Goal: Check status

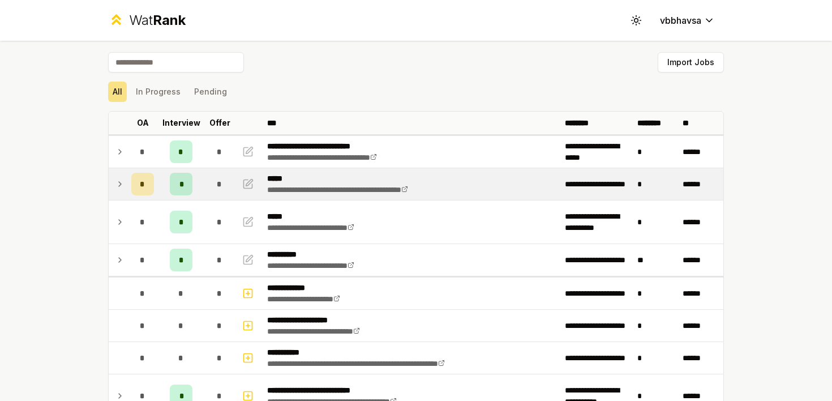
click at [115, 182] on icon at bounding box center [119, 184] width 9 height 14
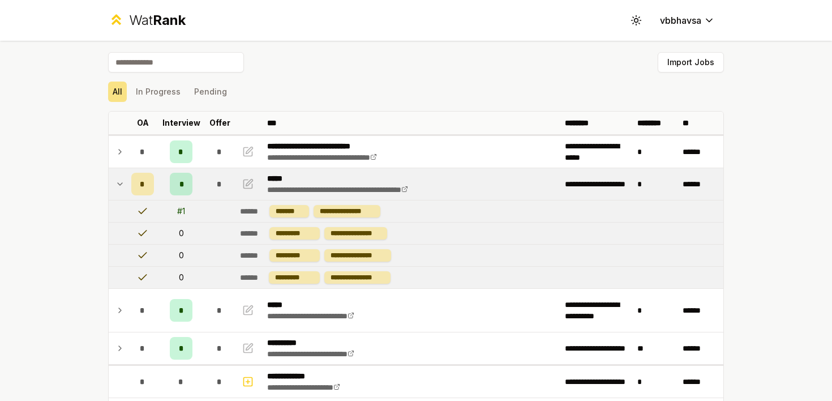
click at [115, 182] on icon at bounding box center [119, 184] width 9 height 14
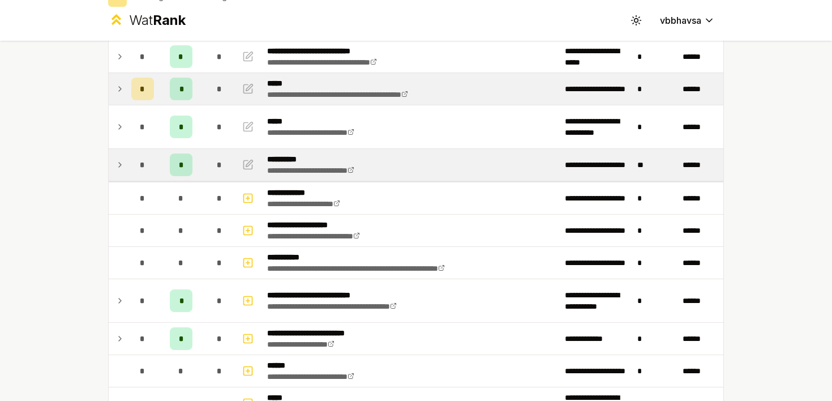
scroll to position [99, 0]
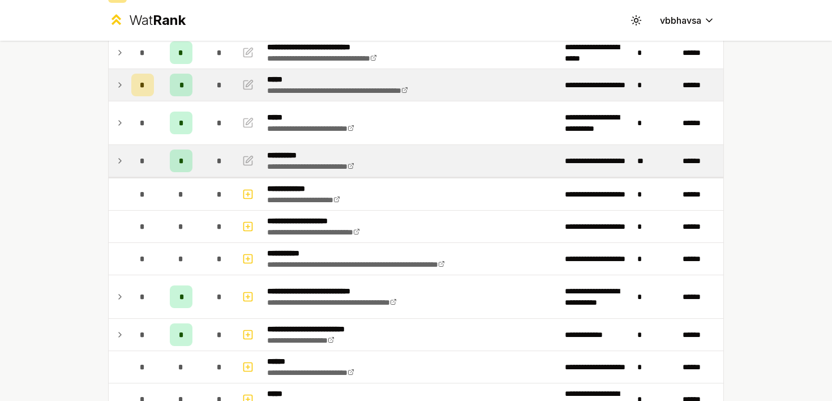
click at [121, 157] on icon at bounding box center [119, 161] width 9 height 14
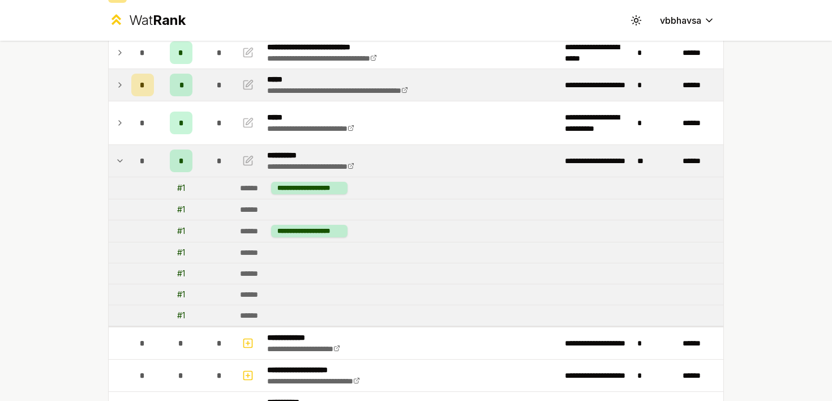
click at [121, 157] on icon at bounding box center [119, 161] width 9 height 14
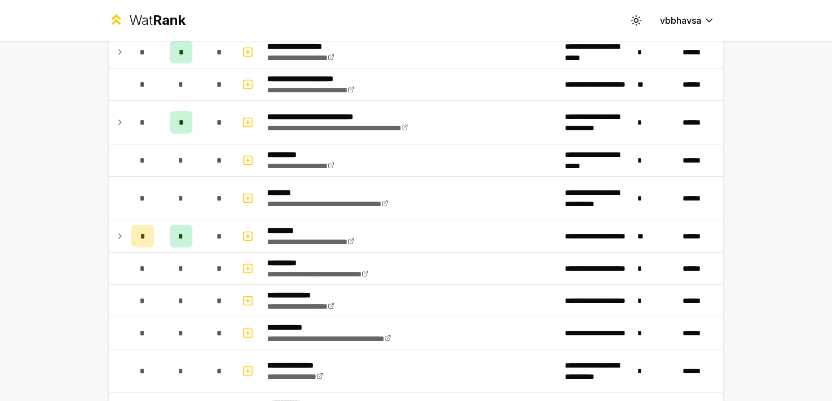
scroll to position [1219, 0]
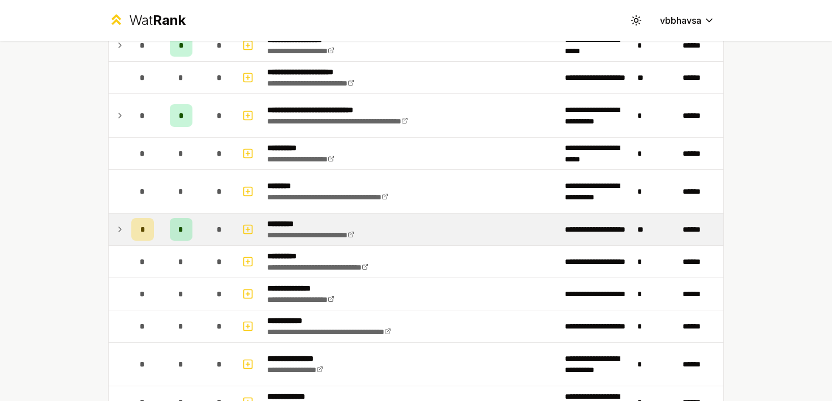
click at [121, 226] on icon at bounding box center [119, 229] width 9 height 14
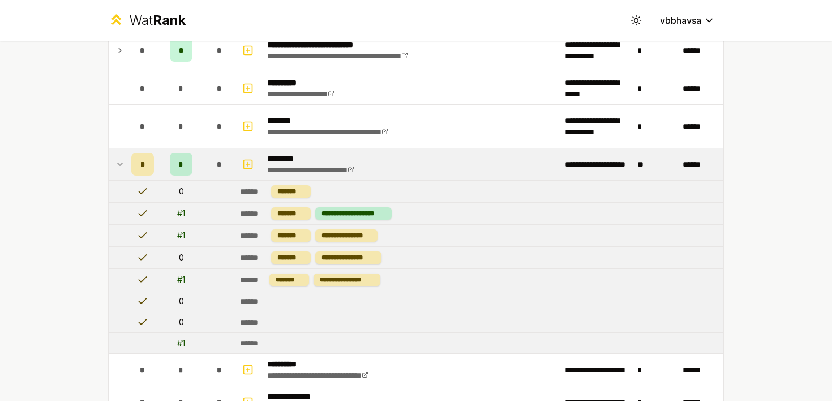
scroll to position [1285, 0]
click at [121, 161] on icon at bounding box center [119, 164] width 9 height 14
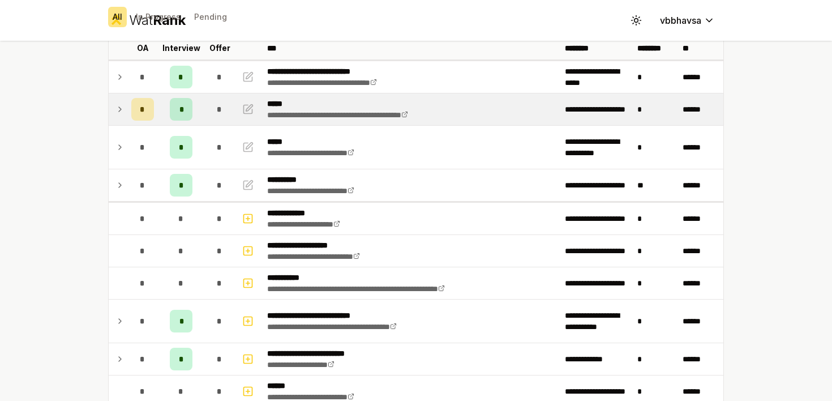
scroll to position [0, 0]
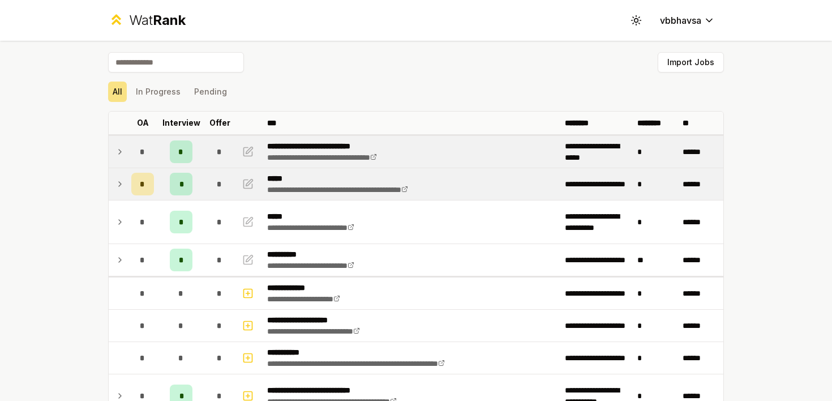
click at [116, 145] on icon at bounding box center [119, 152] width 9 height 14
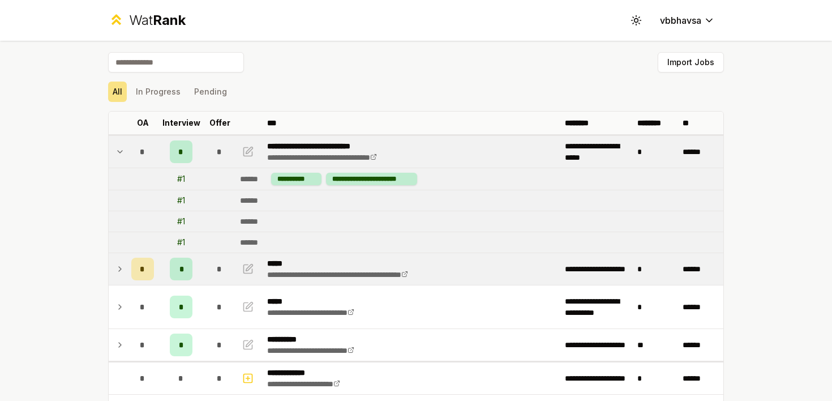
click at [121, 149] on icon at bounding box center [119, 152] width 9 height 14
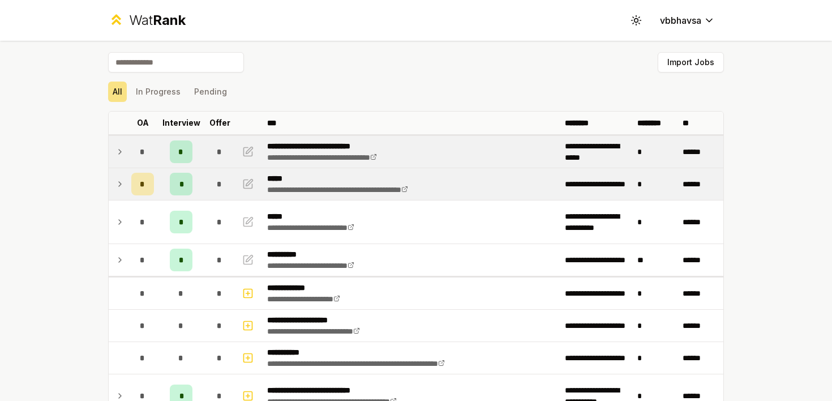
click at [121, 149] on icon at bounding box center [119, 152] width 9 height 14
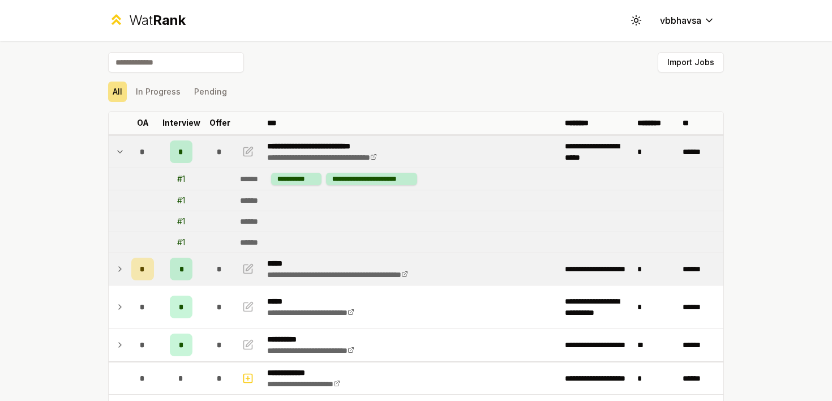
click at [121, 149] on icon at bounding box center [119, 152] width 9 height 14
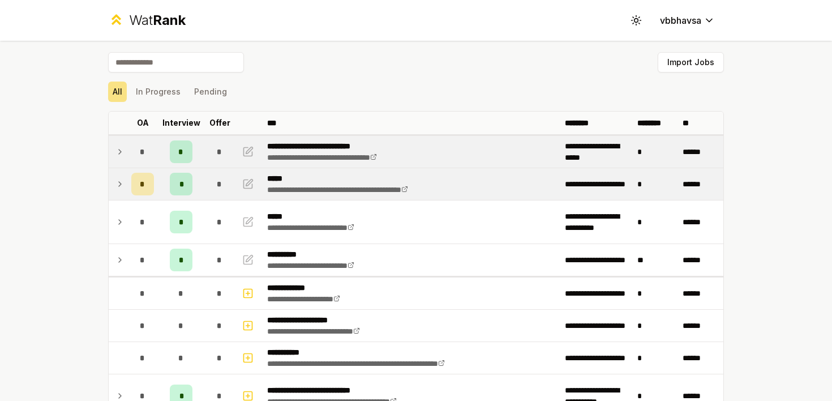
click at [123, 152] on icon at bounding box center [119, 152] width 9 height 14
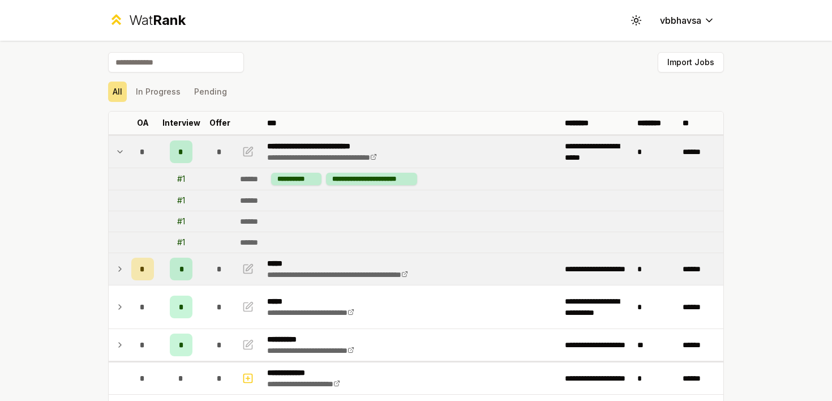
click at [123, 152] on icon at bounding box center [119, 152] width 9 height 14
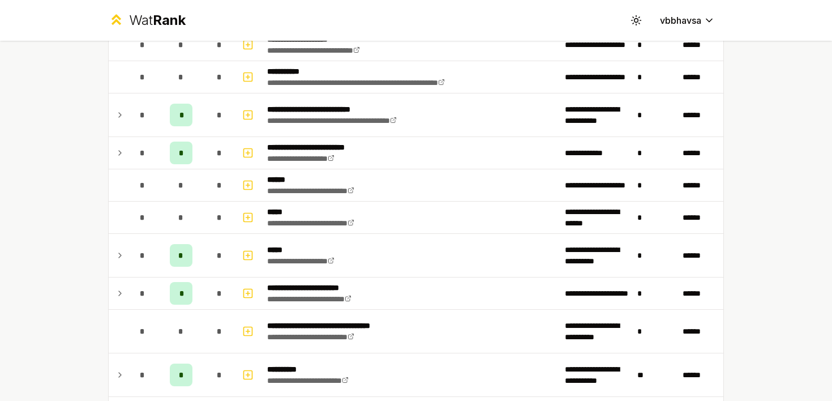
scroll to position [284, 0]
